Goal: Task Accomplishment & Management: Manage account settings

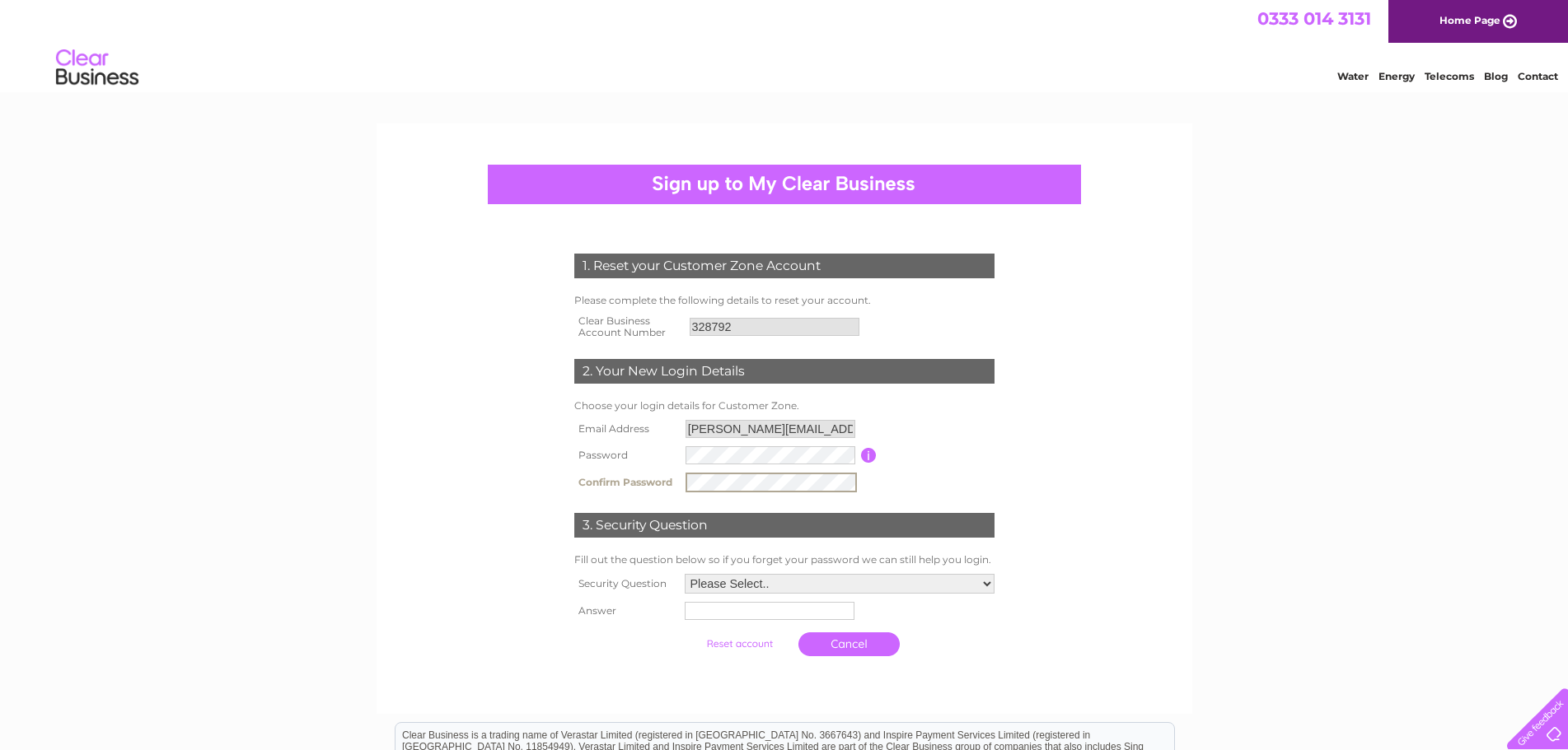
click at [790, 586] on select "Please Select.. In what town or city was your first job? In what town or city d…" at bounding box center [839, 583] width 309 height 20
select select "1"
click at [683, 573] on select "Please Select.. In what town or city was your first job? In what town or city d…" at bounding box center [839, 582] width 311 height 21
click at [784, 613] on input "text" at bounding box center [768, 610] width 170 height 18
type input "[GEOGRAPHIC_DATA]"
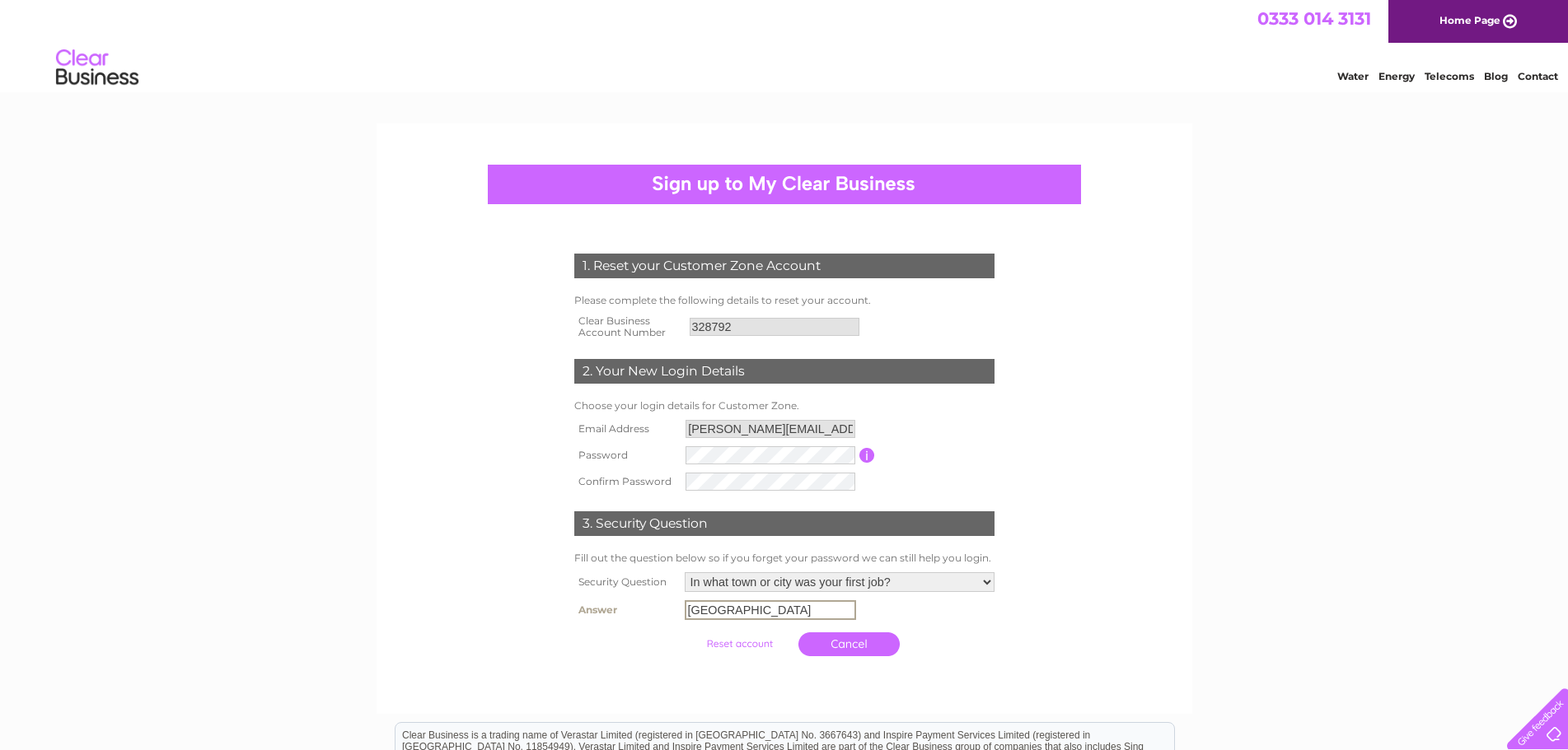
click at [758, 640] on input "submit" at bounding box center [739, 644] width 102 height 23
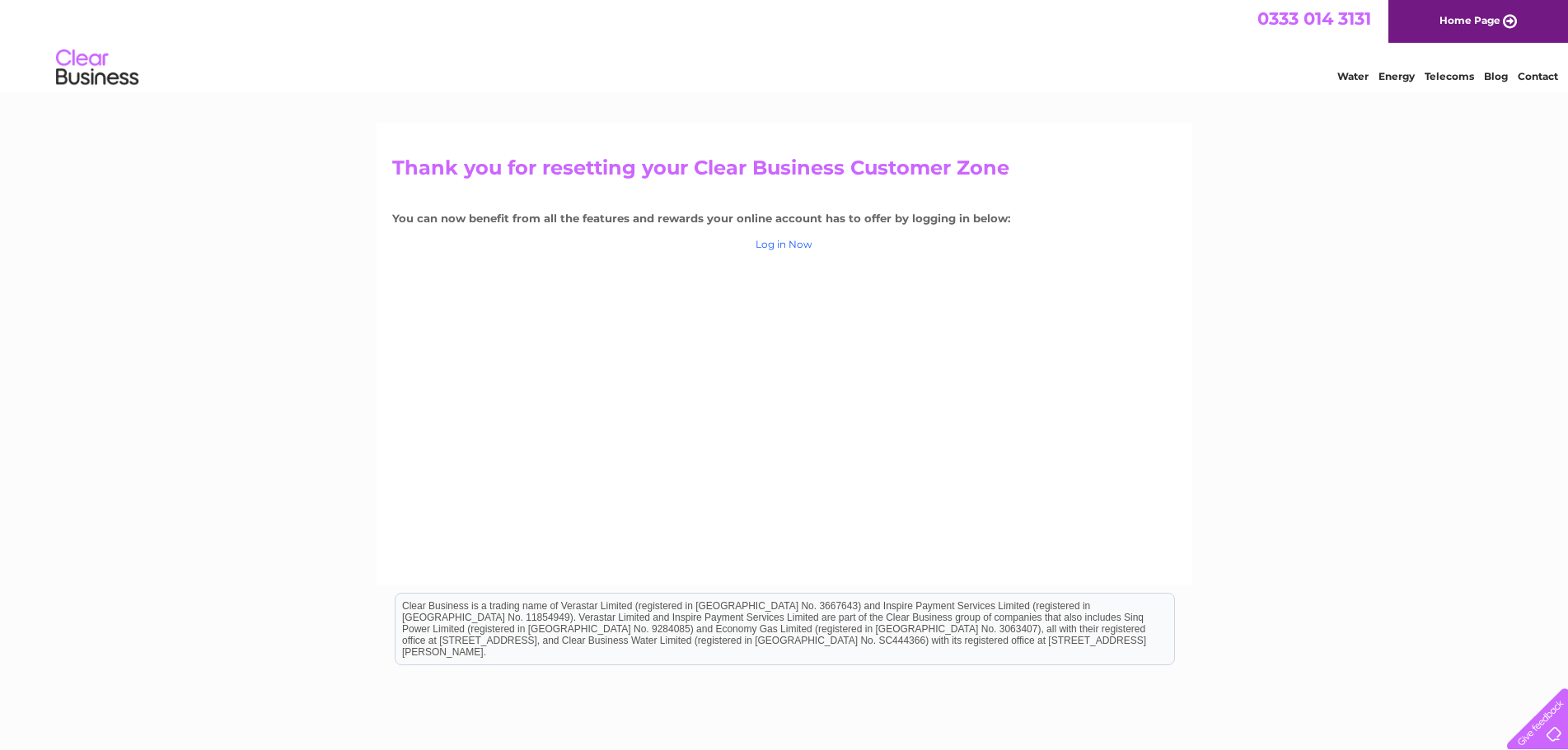
click at [784, 241] on link "Log in Now" at bounding box center [783, 243] width 57 height 12
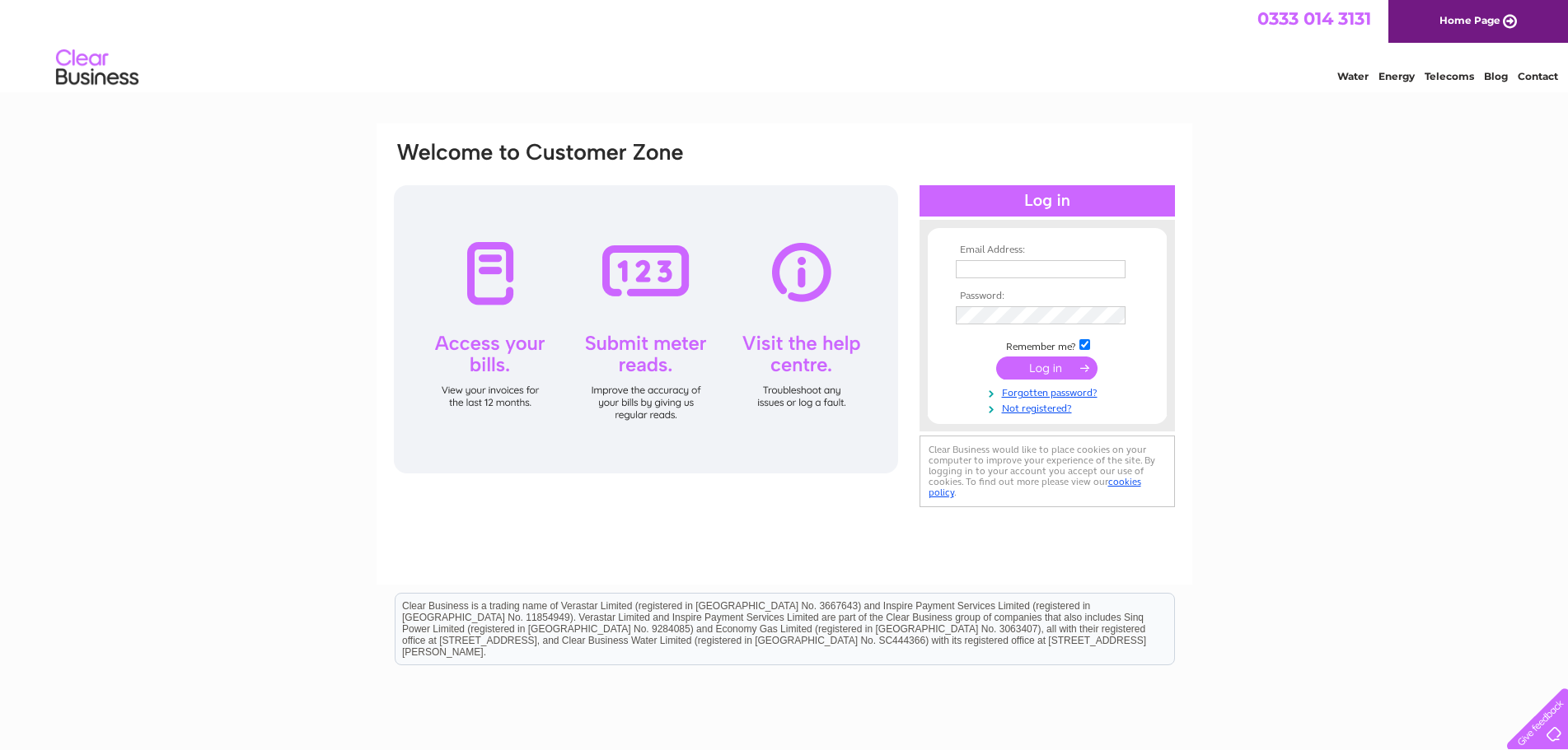
type input "raymond.harbourhaulage@gmail.com"
click at [1037, 367] on input "submit" at bounding box center [1046, 368] width 102 height 23
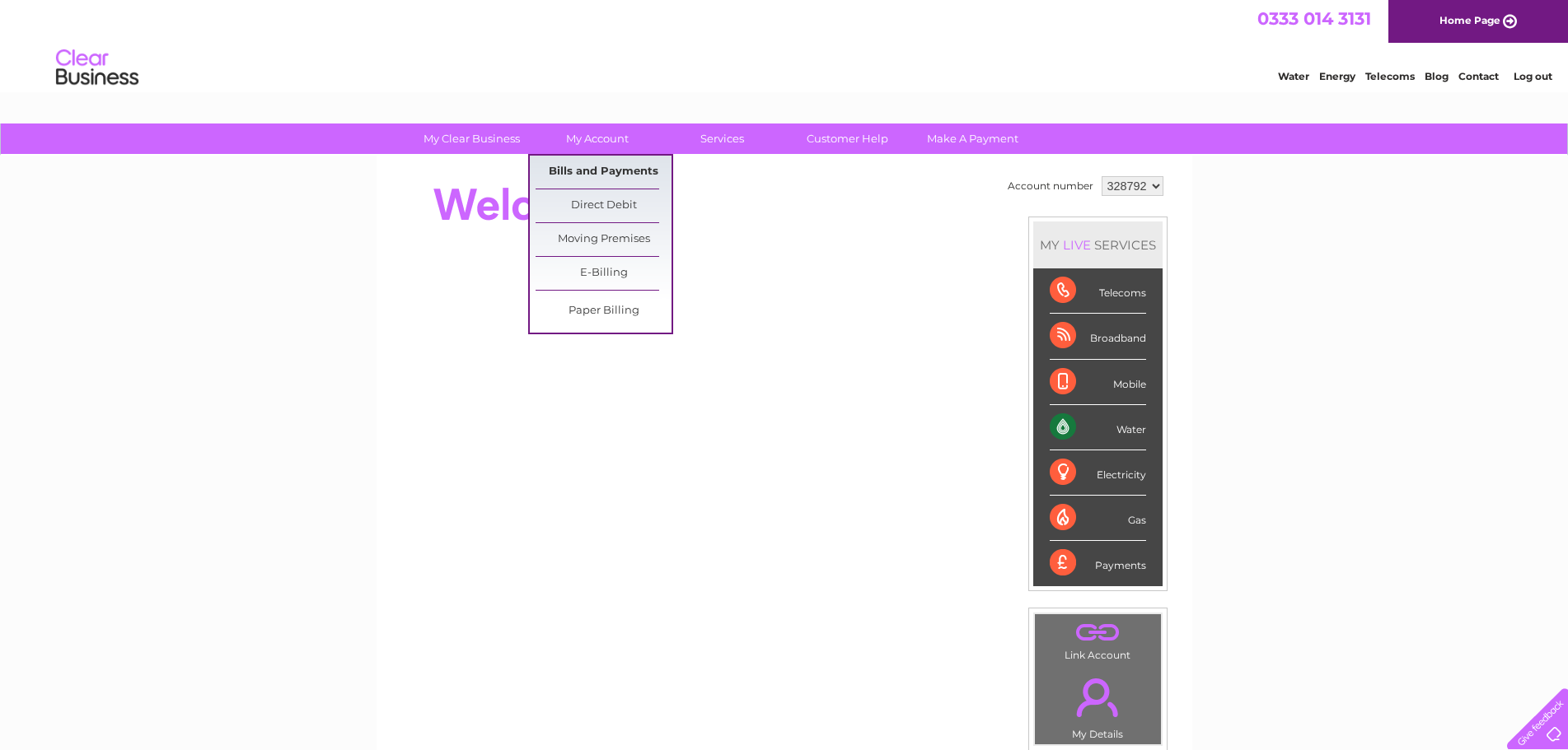
click at [598, 166] on link "Bills and Payments" at bounding box center [603, 171] width 136 height 33
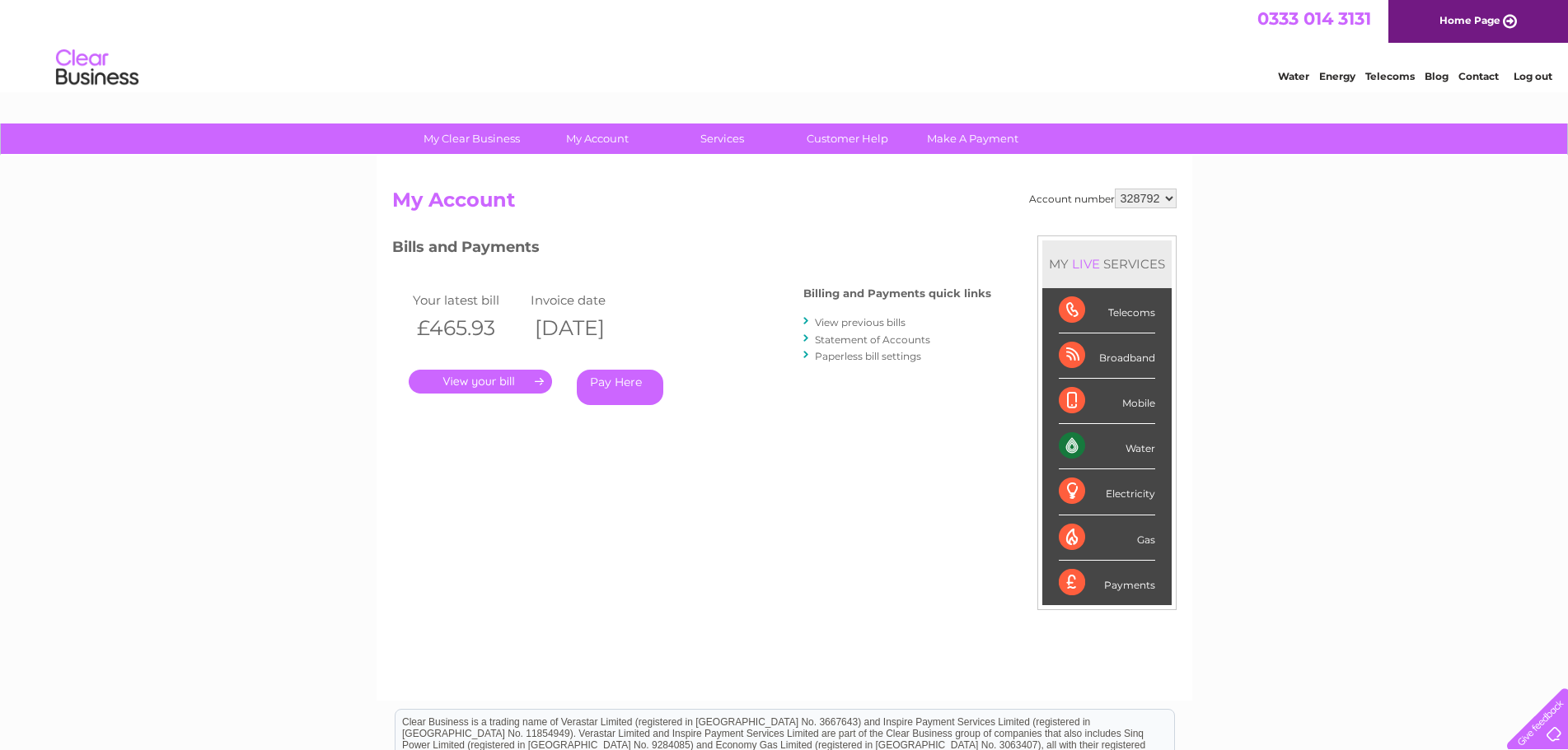
click at [477, 378] on link "." at bounding box center [480, 382] width 144 height 24
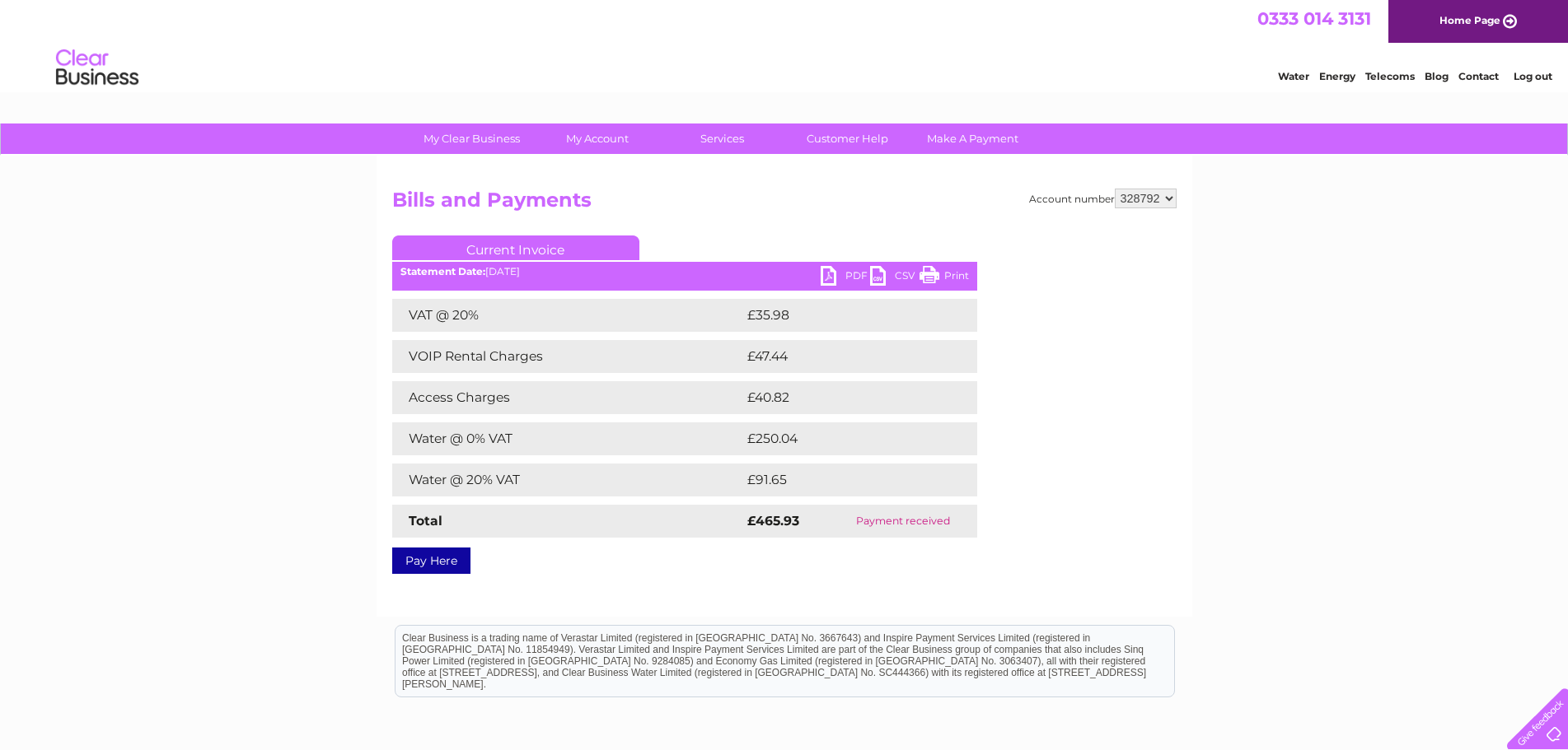
click at [845, 273] on link "PDF" at bounding box center [845, 278] width 49 height 24
